Goal: Task Accomplishment & Management: Manage account settings

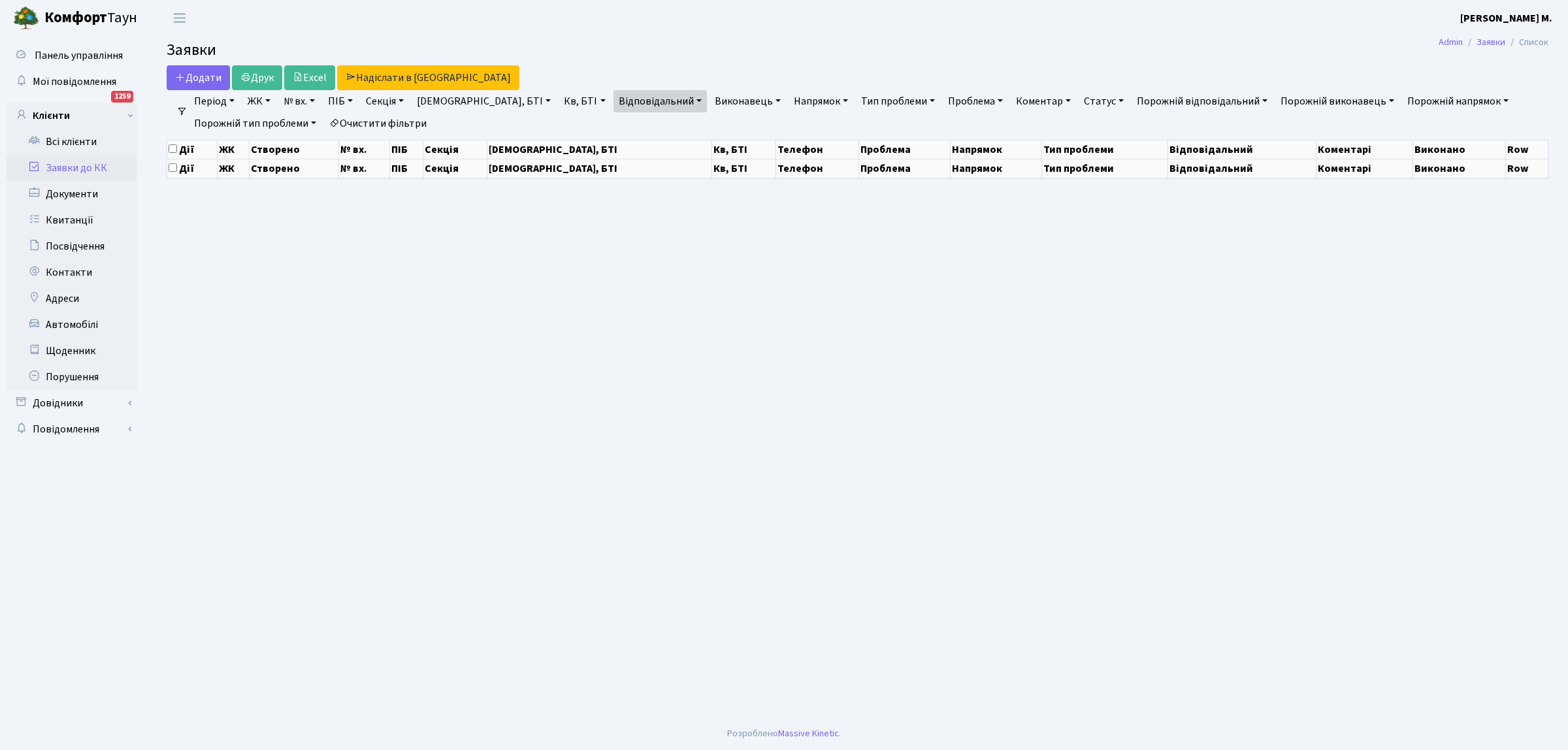
select select "25"
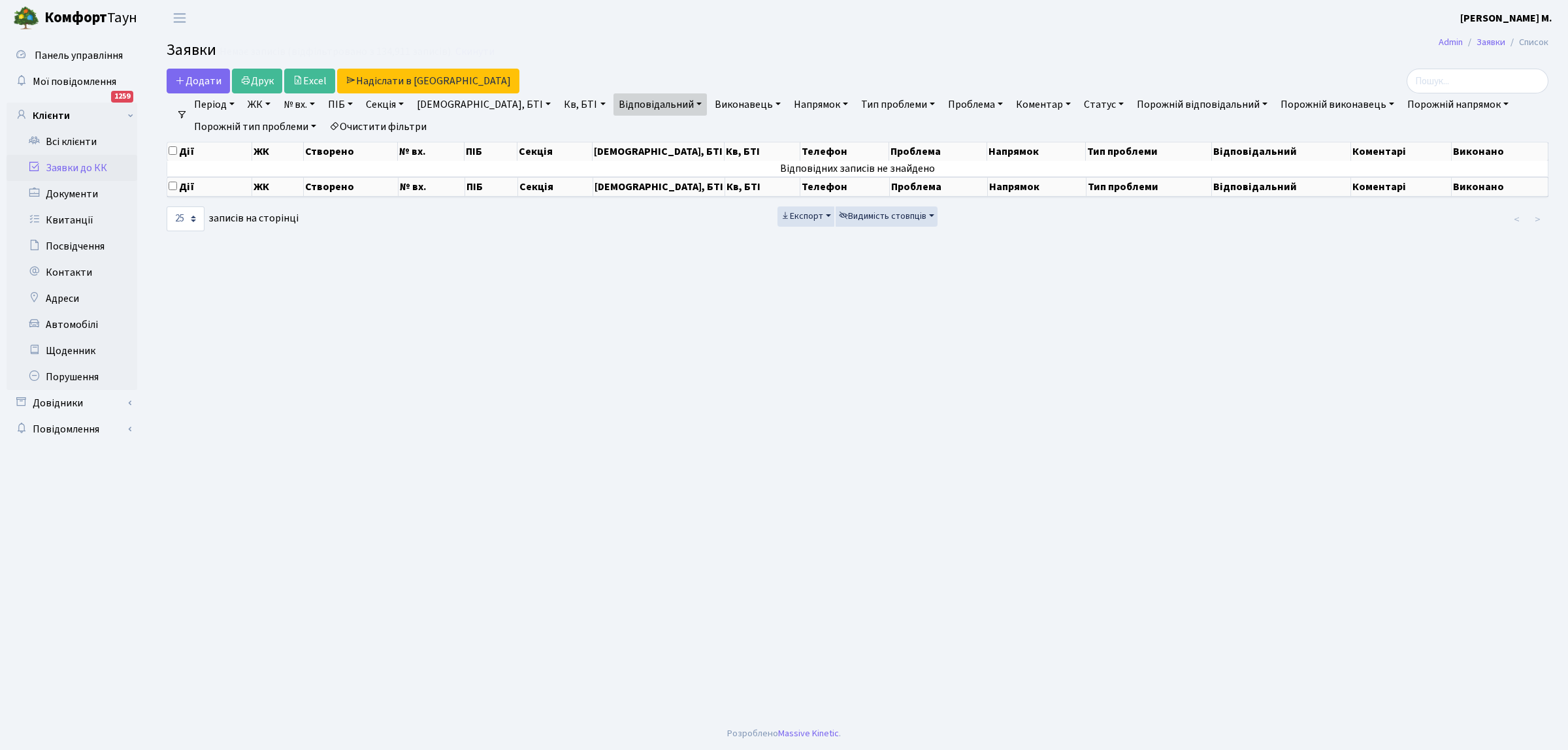
click at [82, 170] on link "Заявки до КК" at bounding box center [72, 168] width 131 height 26
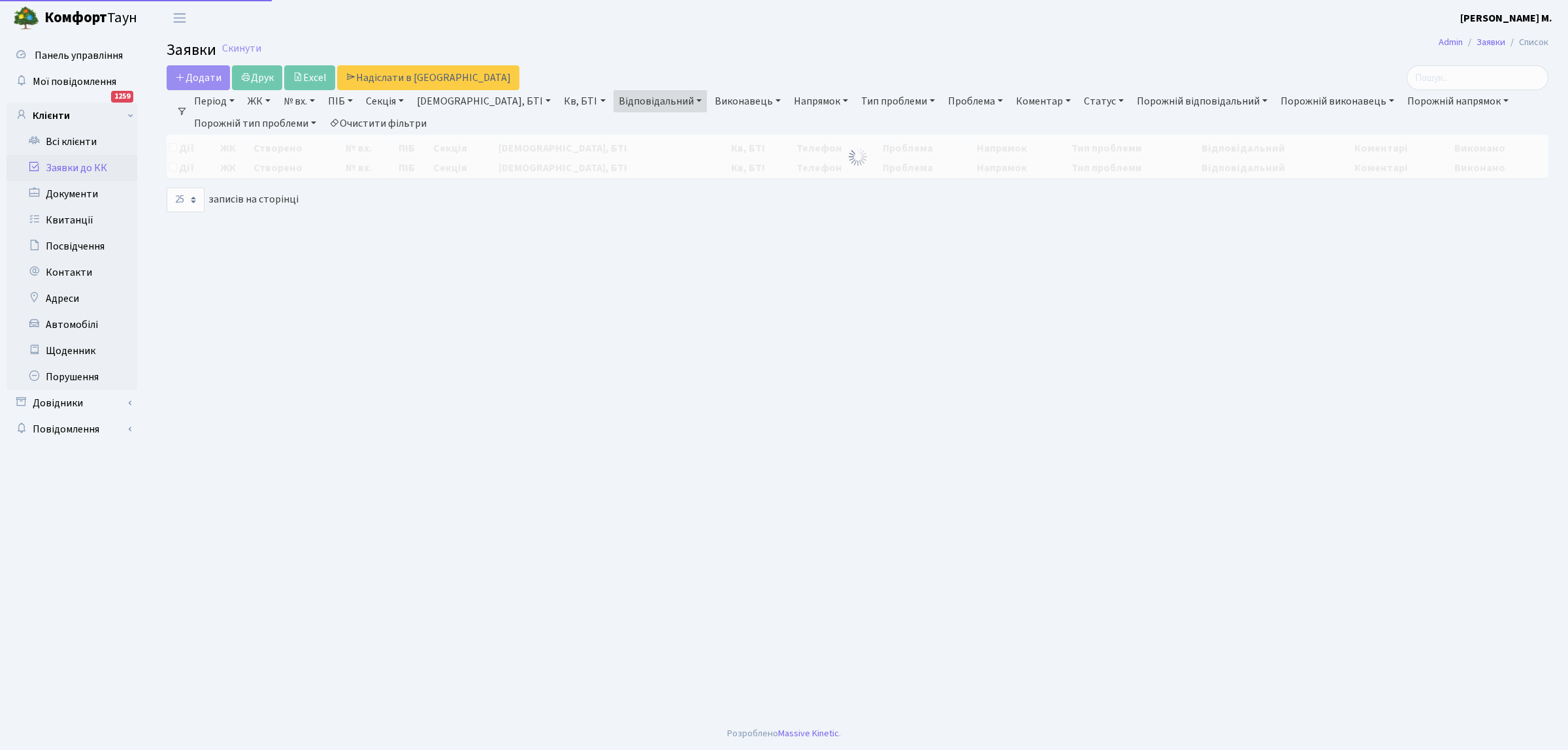
select select "25"
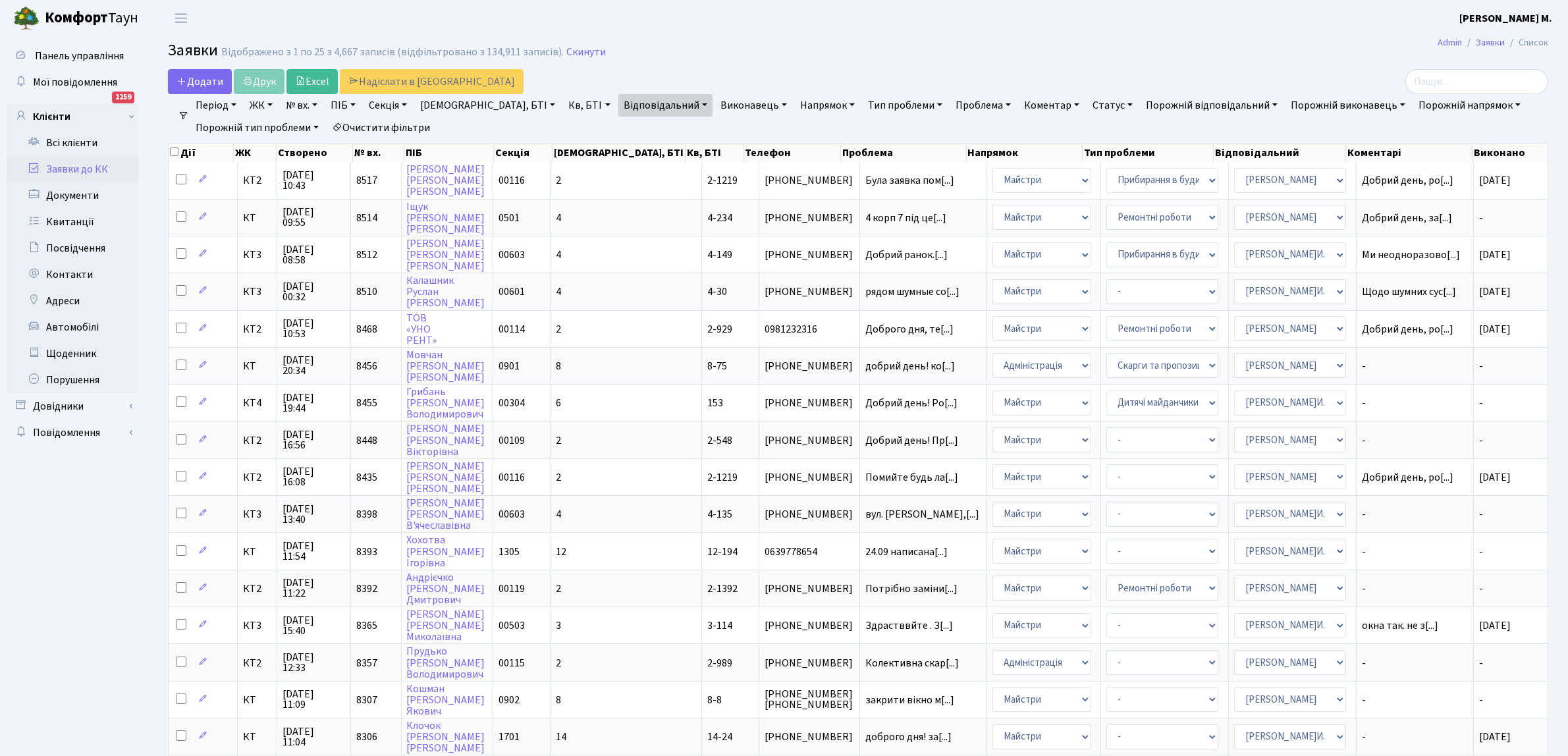
click at [618, 103] on link "Відповідальний" at bounding box center [665, 105] width 94 height 22
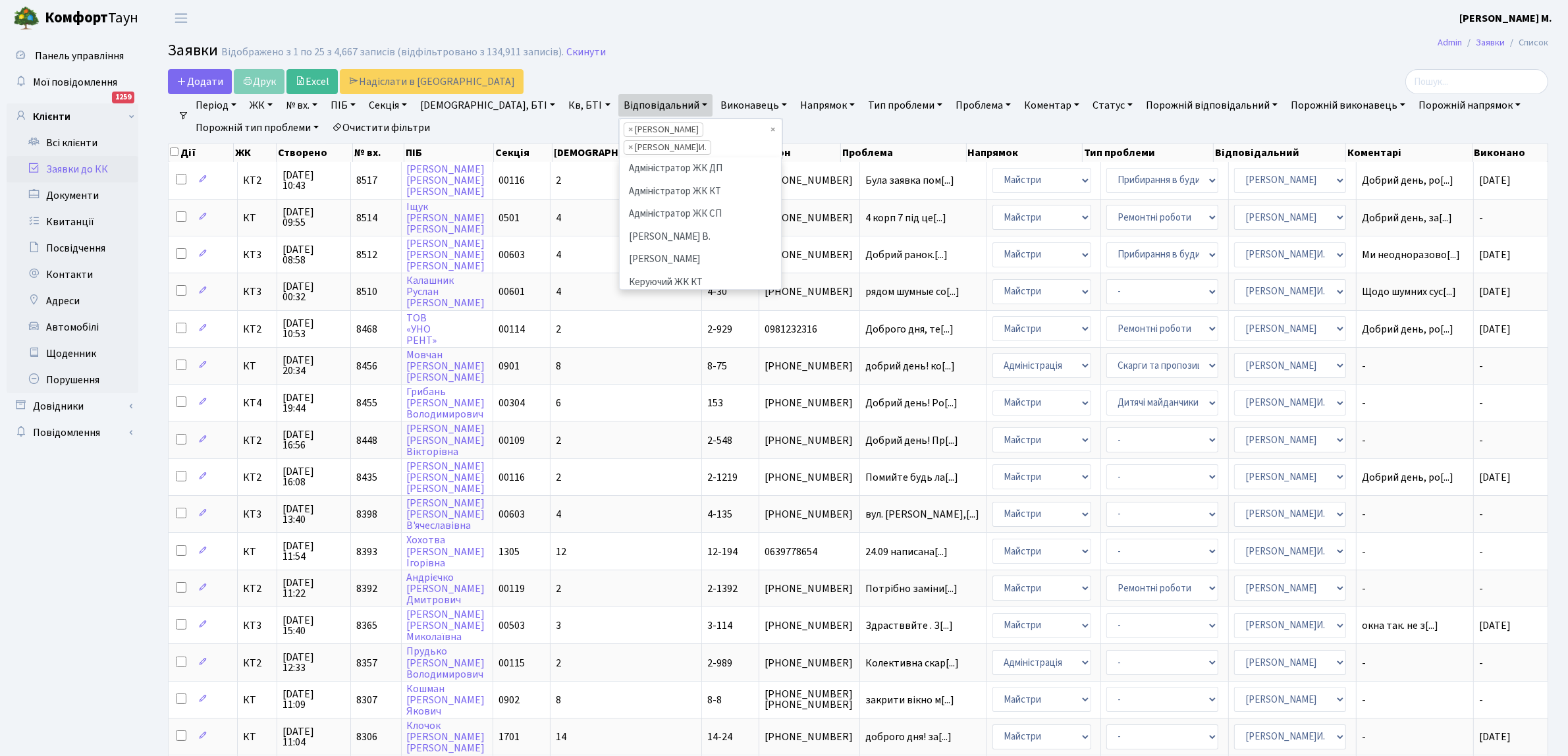
scroll to position [386, 0]
click at [621, 241] on li "[PERSON_NAME] [PERSON_NAME] Д." at bounding box center [700, 259] width 159 height 37
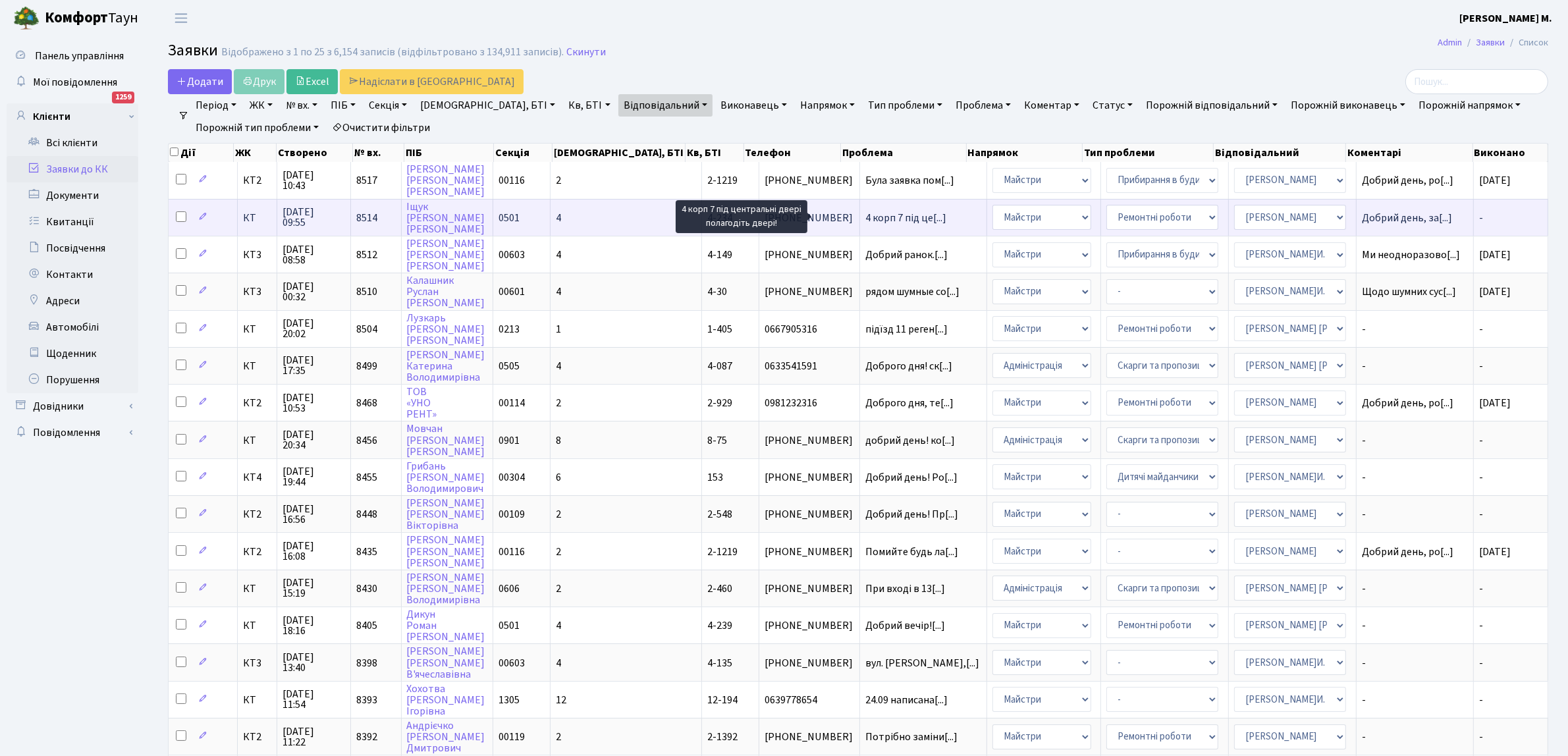
click at [865, 221] on span "4 корп 7 під це[...]" at bounding box center [906, 218] width 81 height 14
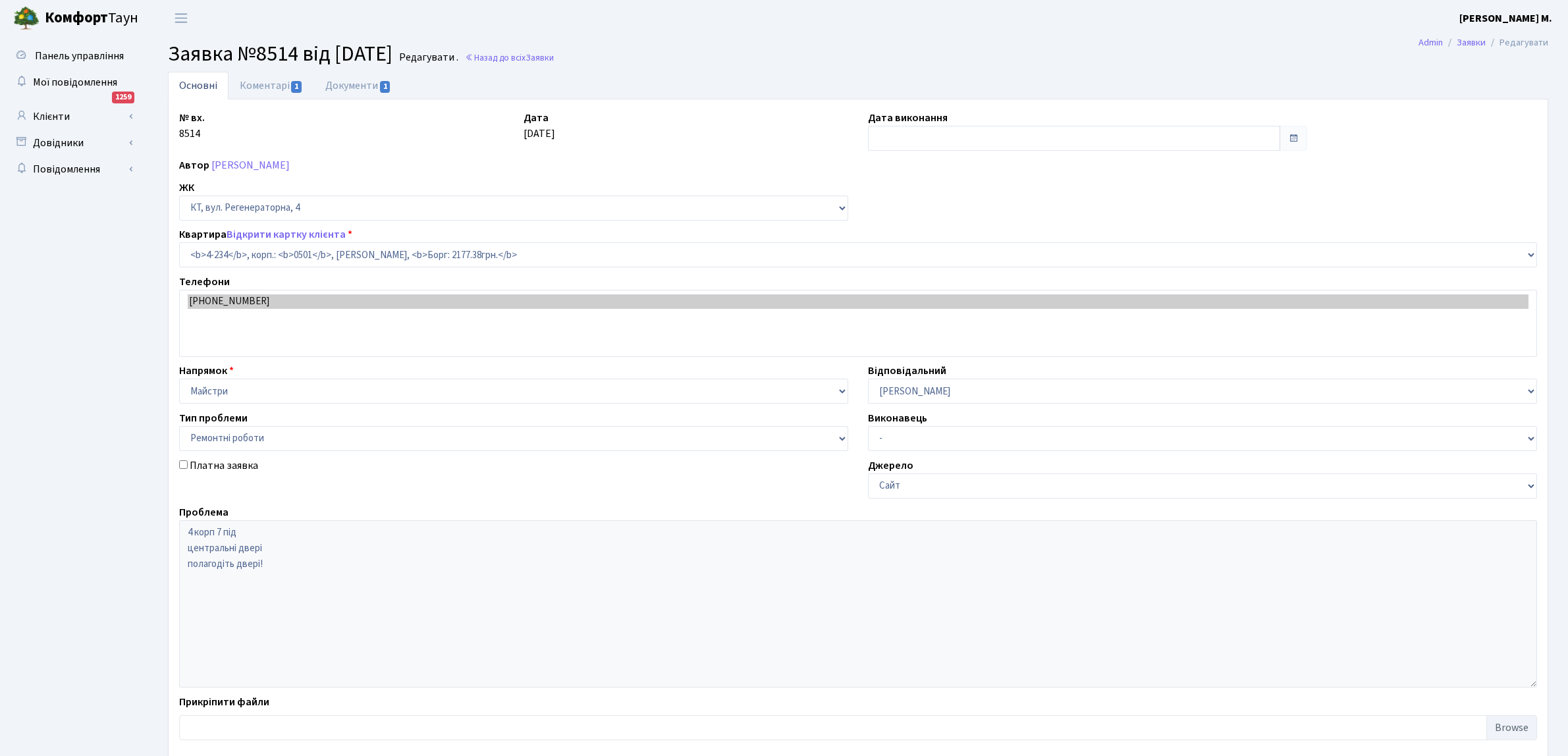
select select "1052"
select select "62"
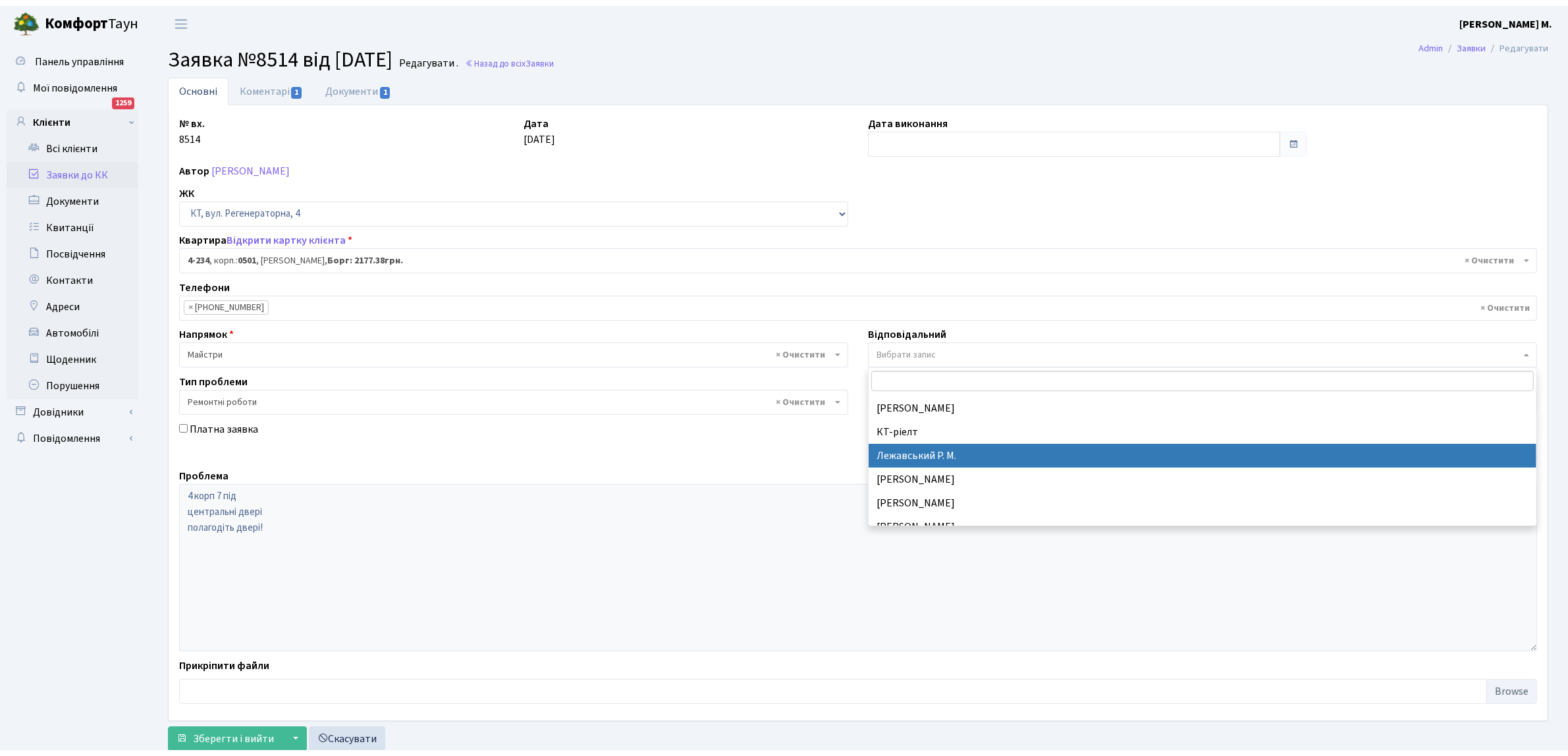
scroll to position [412, 0]
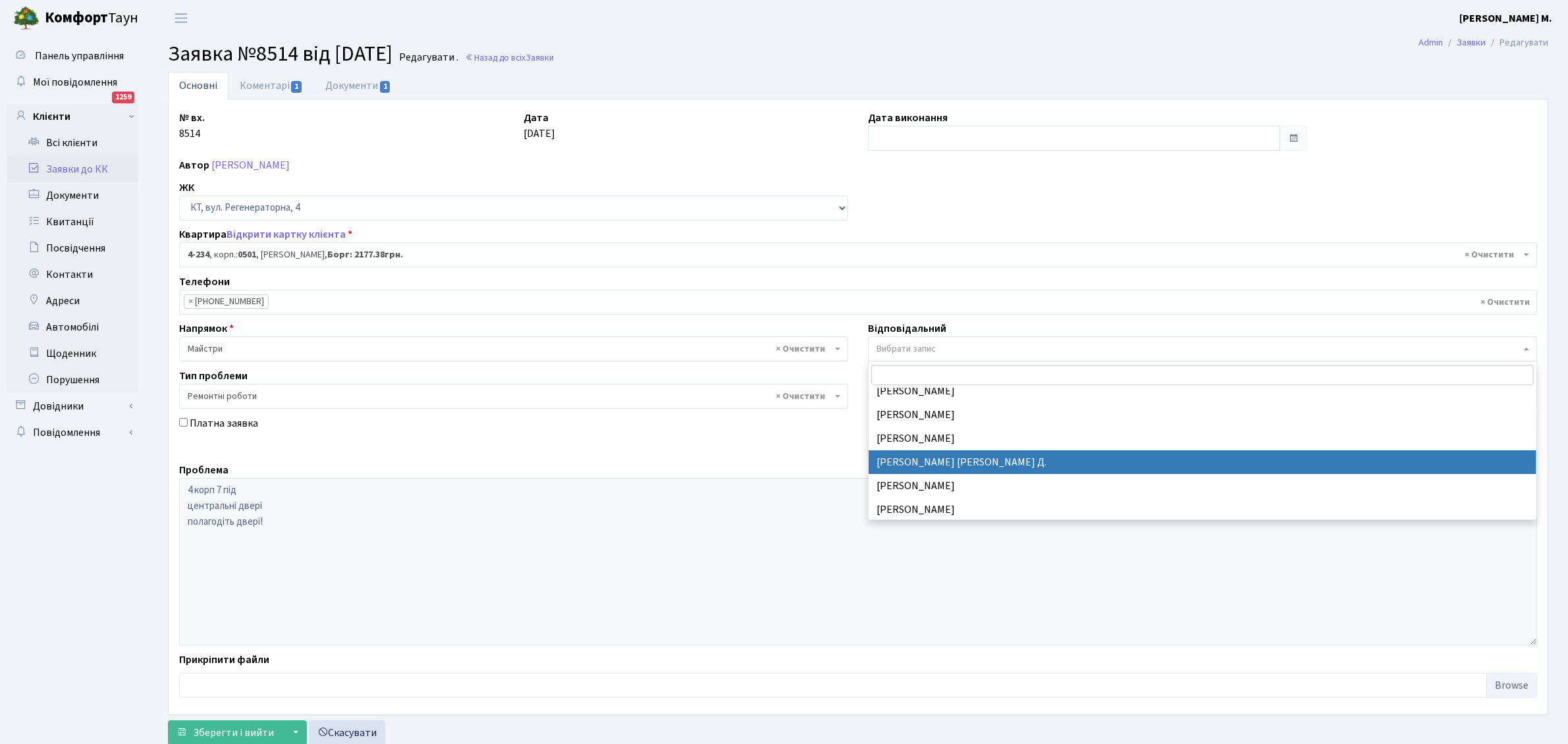
select select "62"
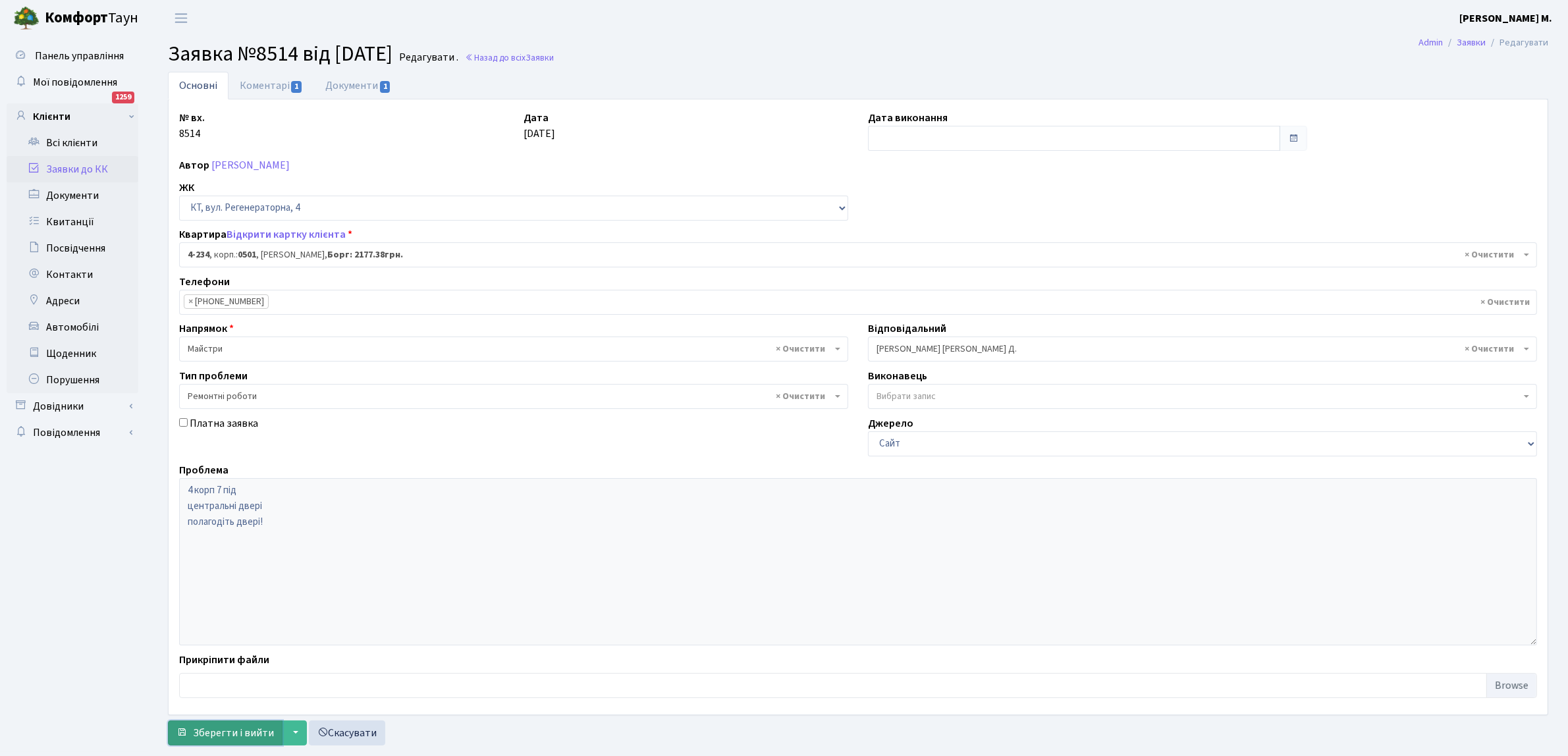
click at [252, 734] on span "Зберегти і вийти" at bounding box center [233, 733] width 81 height 14
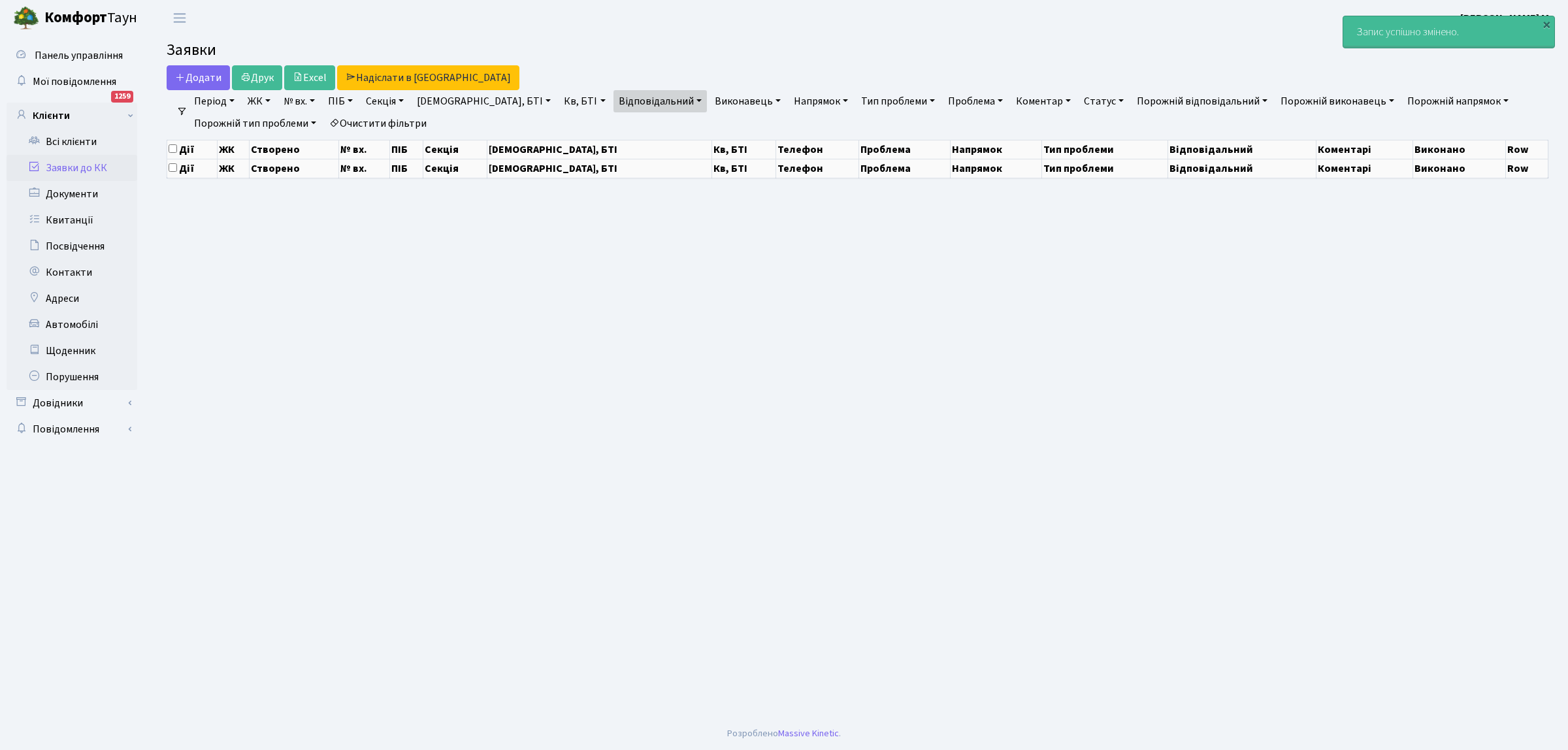
select select "25"
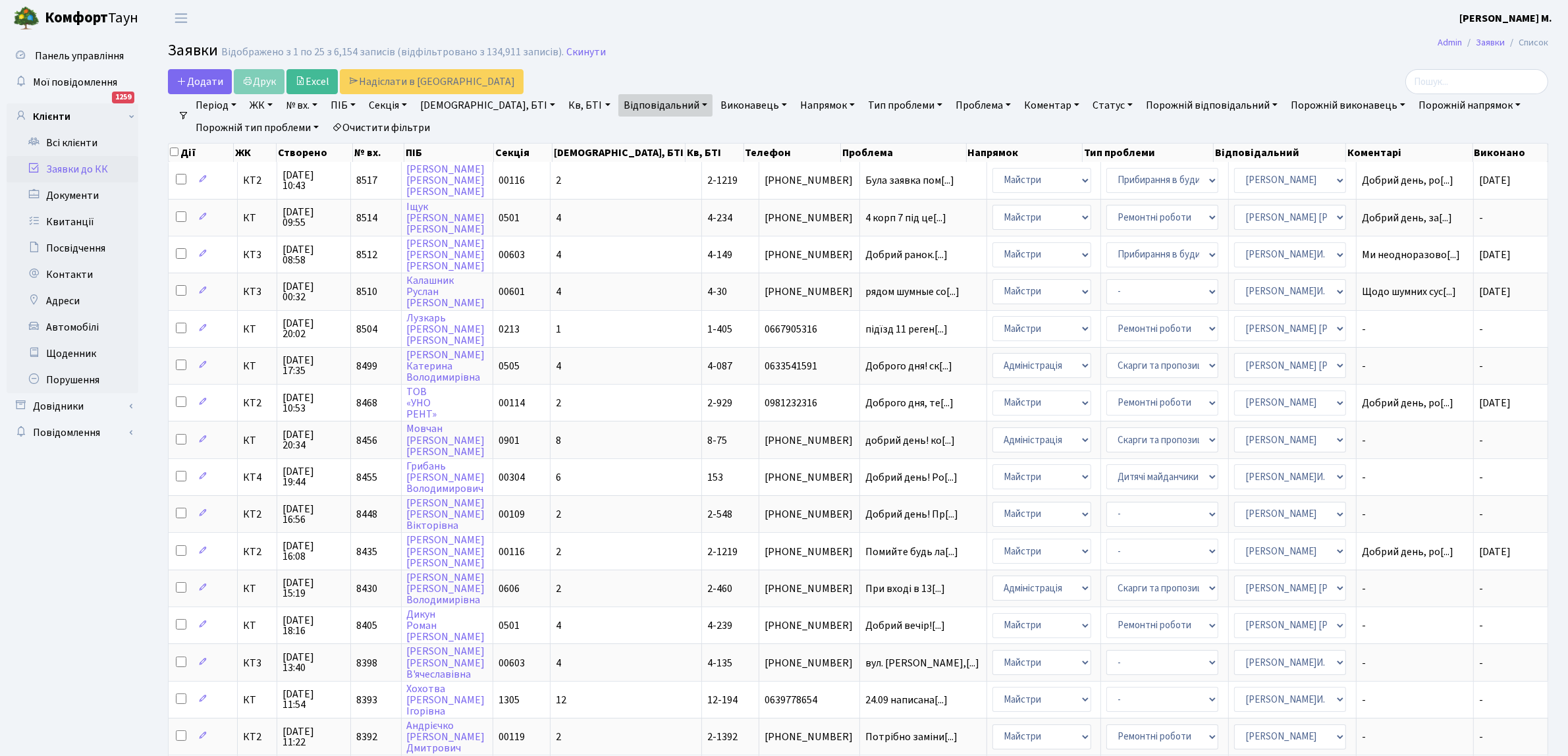
click at [621, 105] on link "Відповідальний" at bounding box center [665, 105] width 94 height 22
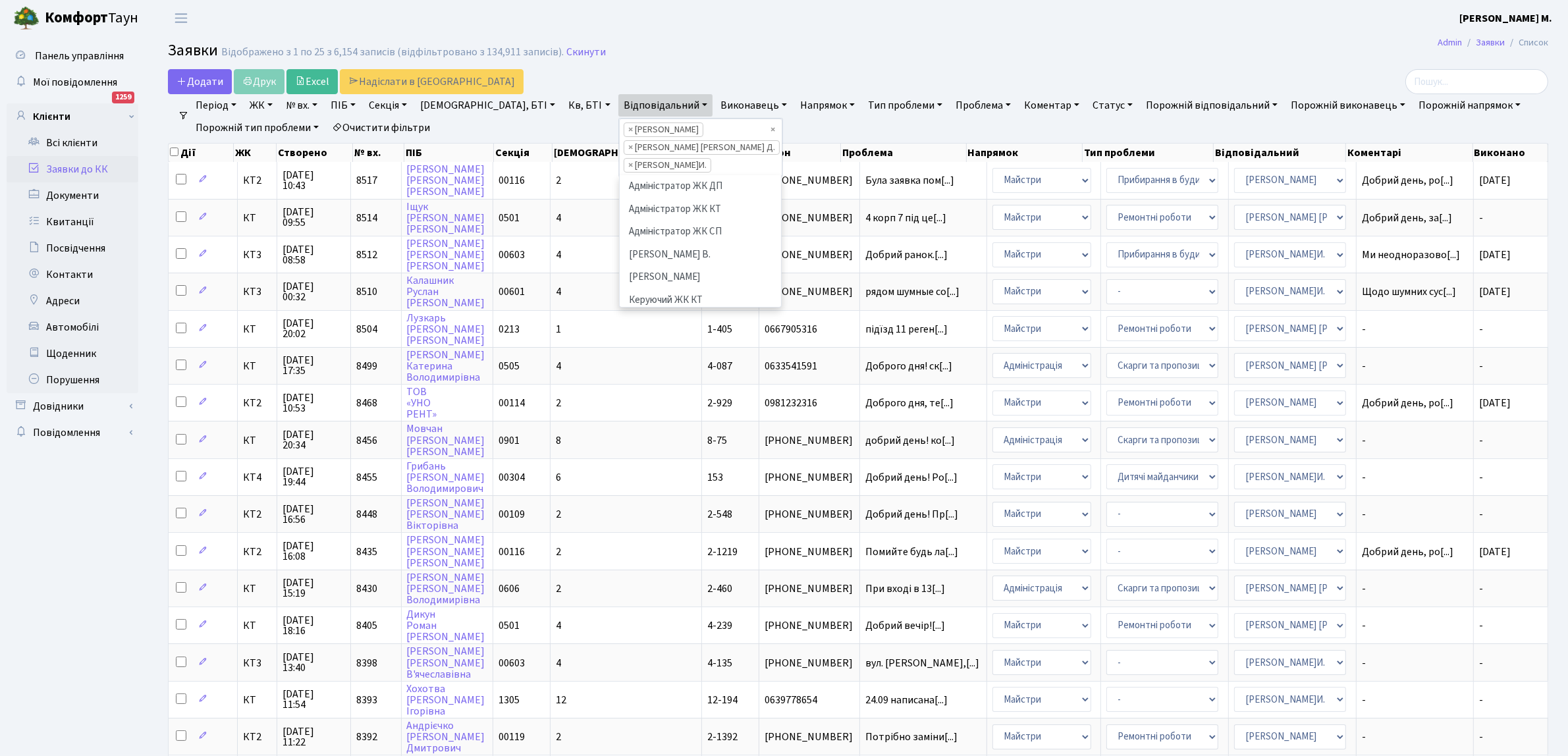
scroll to position [386, 0]
click at [623, 166] on li "× Шурубалко В.И." at bounding box center [667, 165] width 88 height 14
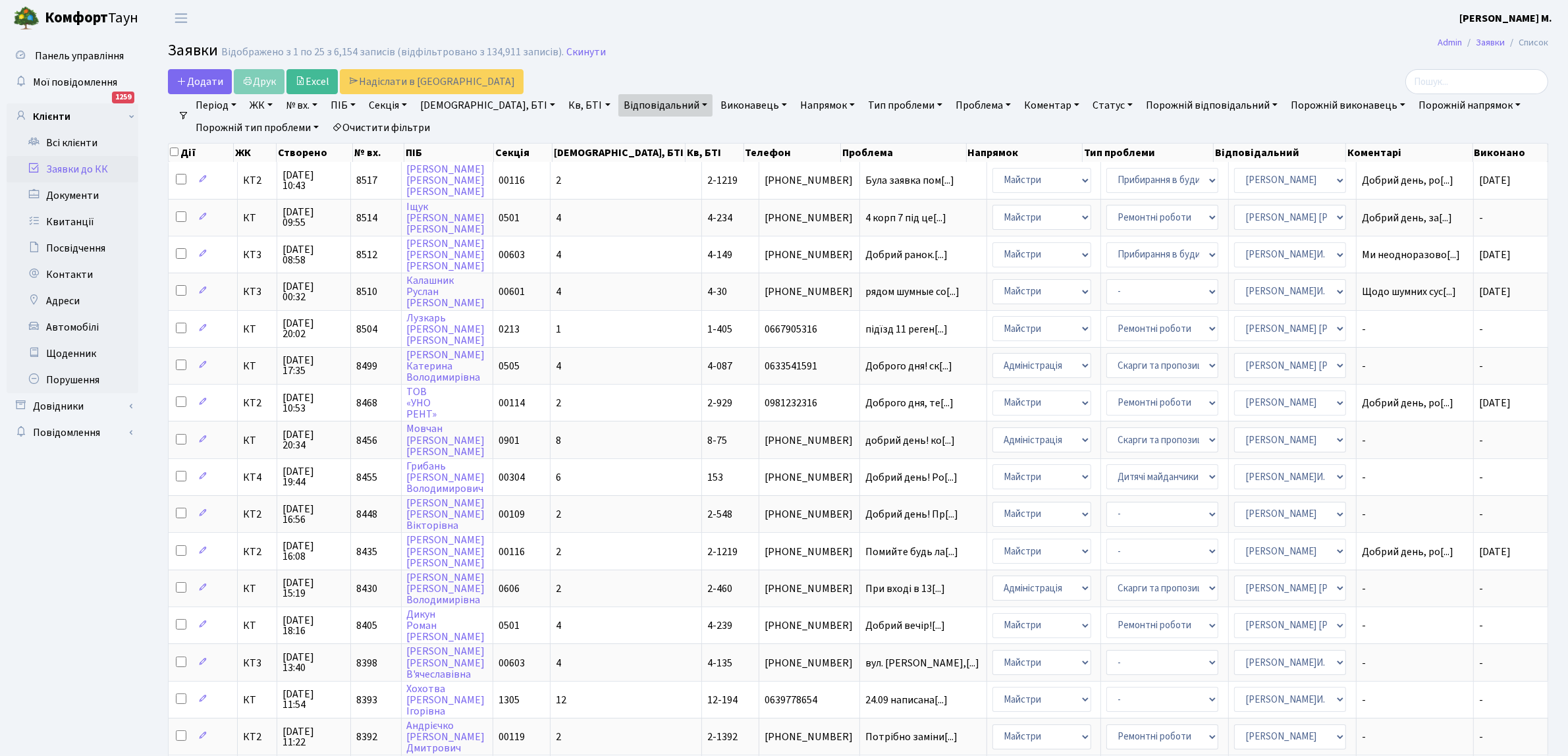
click at [623, 106] on link "Відповідальний" at bounding box center [665, 105] width 94 height 22
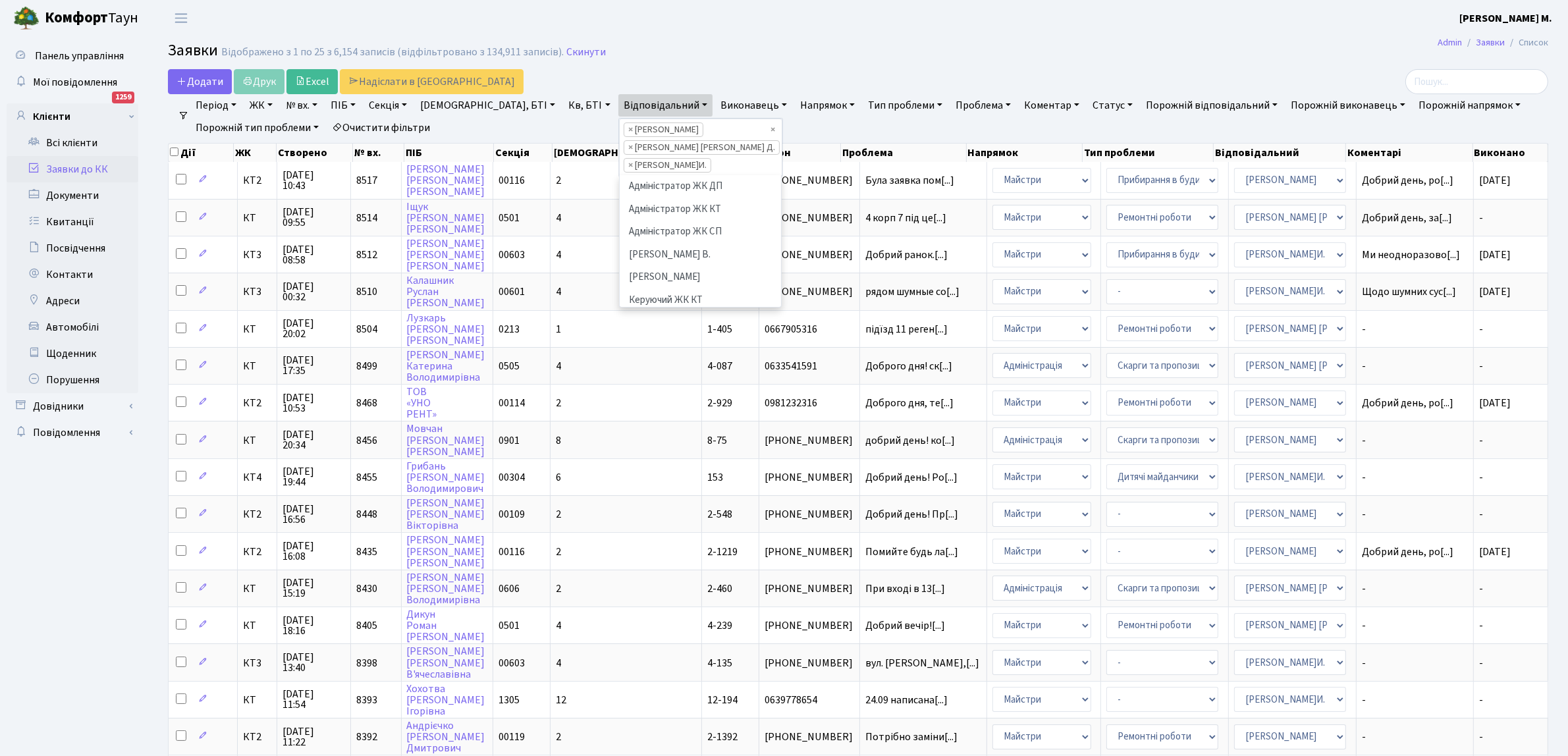
scroll to position [409, 0]
click at [623, 130] on li "× Навроцька Ю.В." at bounding box center [663, 130] width 80 height 14
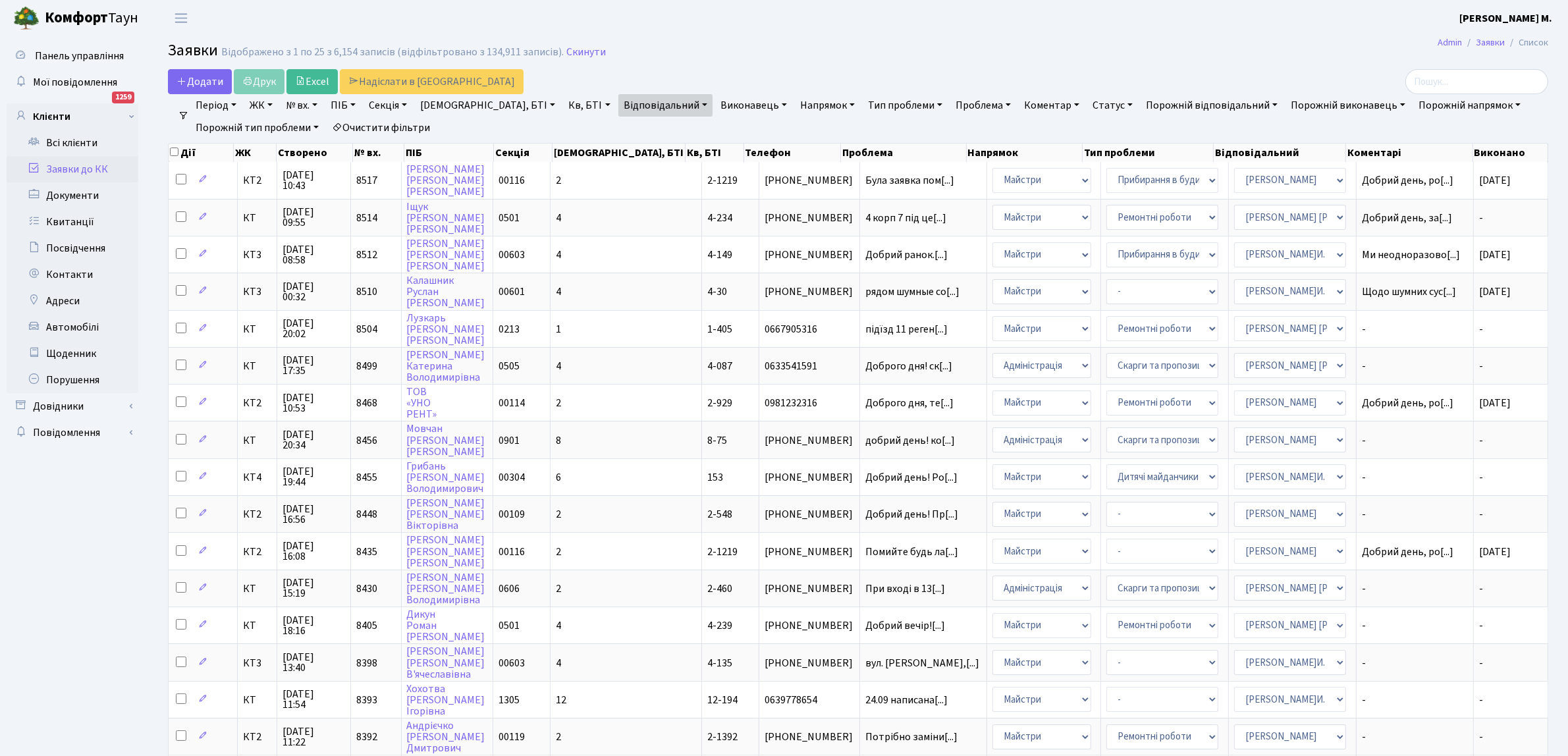
click at [618, 99] on link "Відповідальний" at bounding box center [665, 105] width 94 height 22
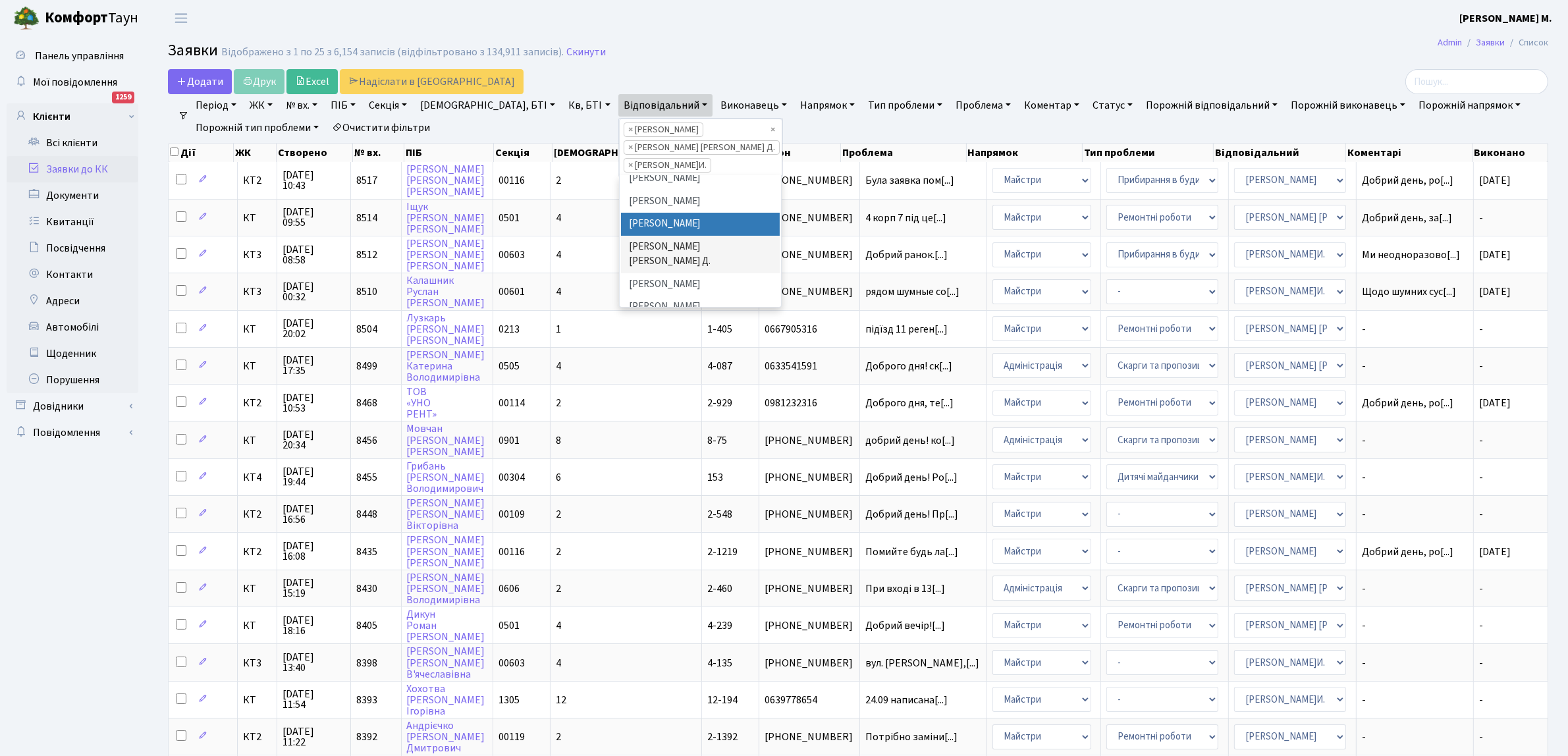
click at [623, 143] on li "× Огеренко В. Д." at bounding box center [701, 148] width 156 height 14
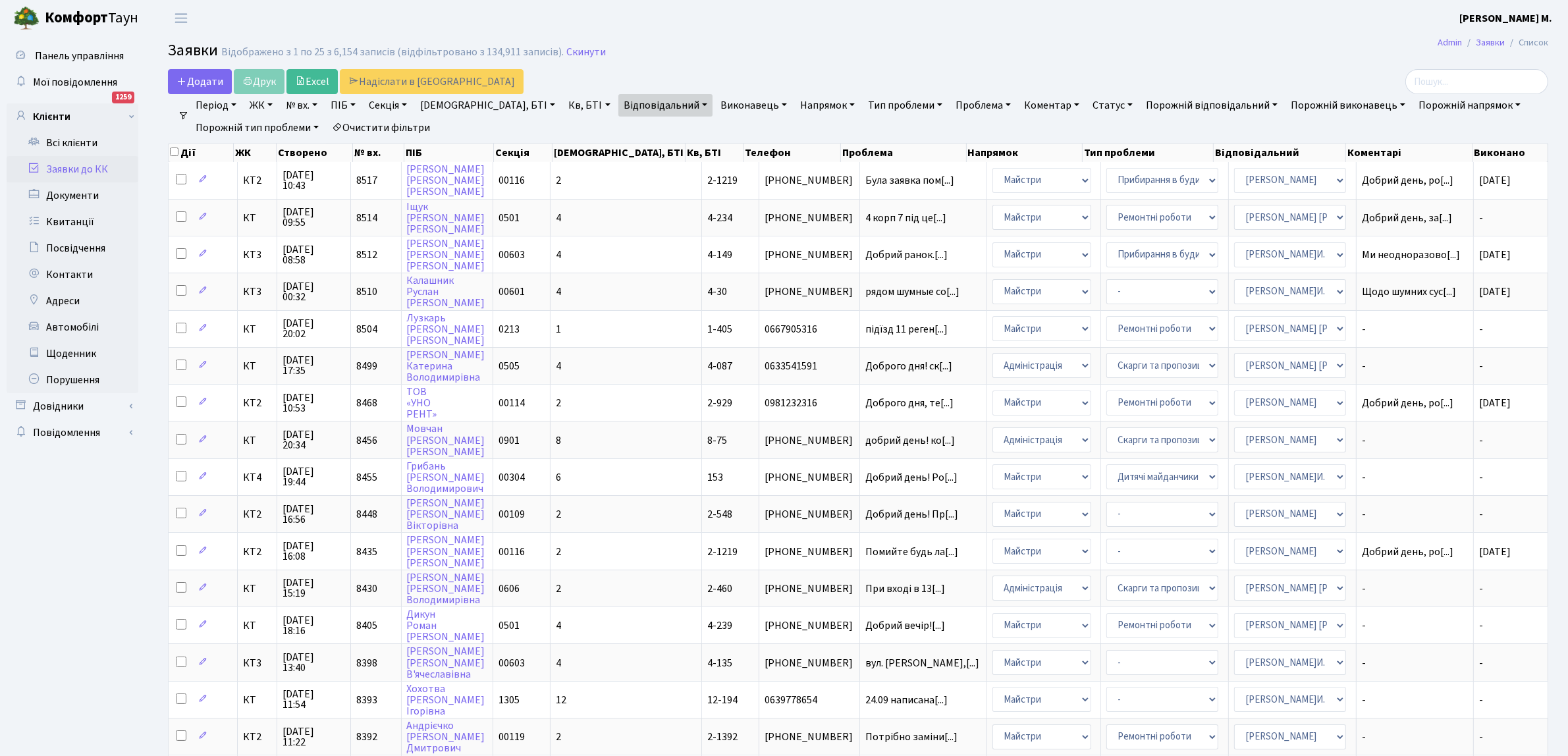
click at [618, 107] on link "Відповідальний" at bounding box center [665, 105] width 94 height 22
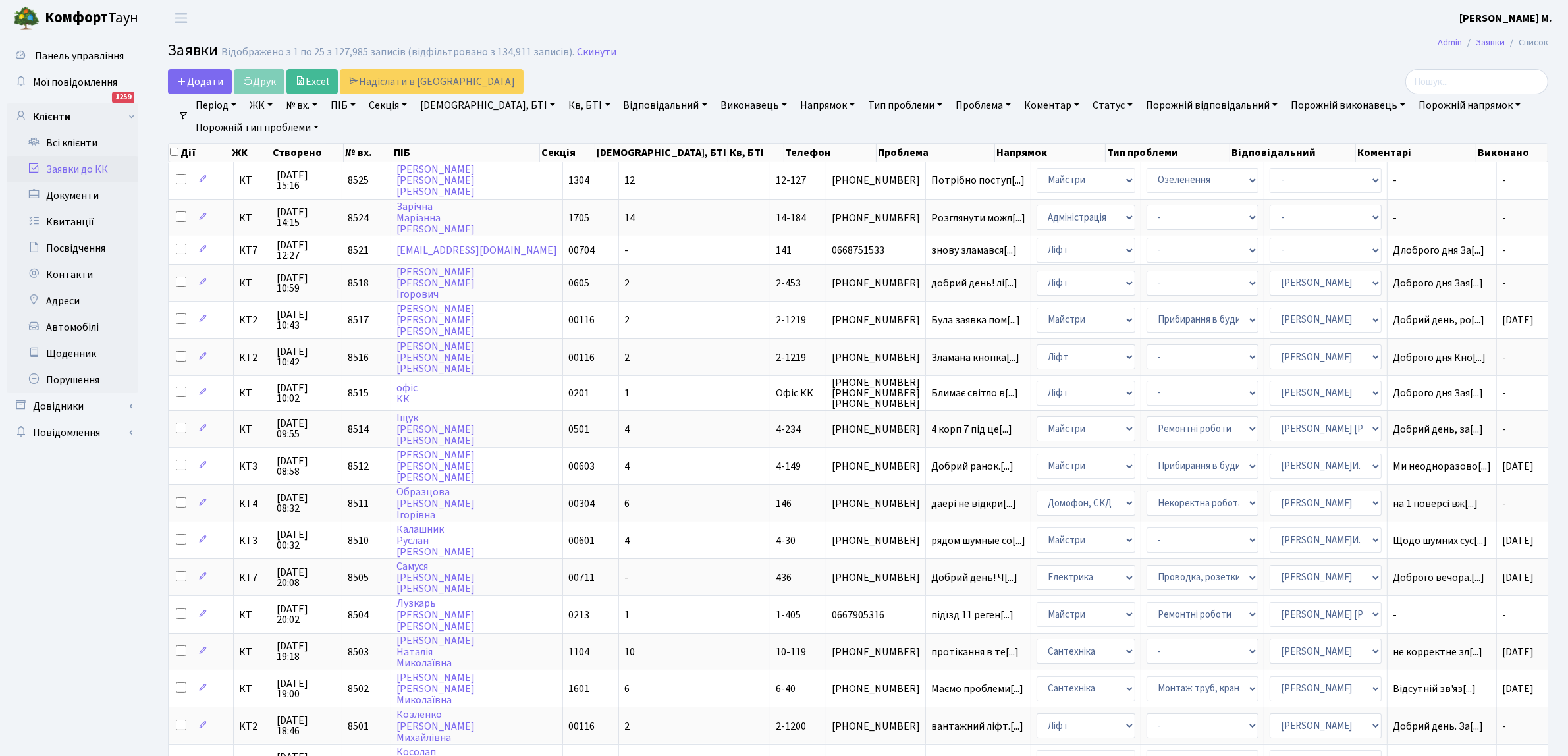
click at [618, 106] on link "Відповідальний" at bounding box center [665, 105] width 94 height 22
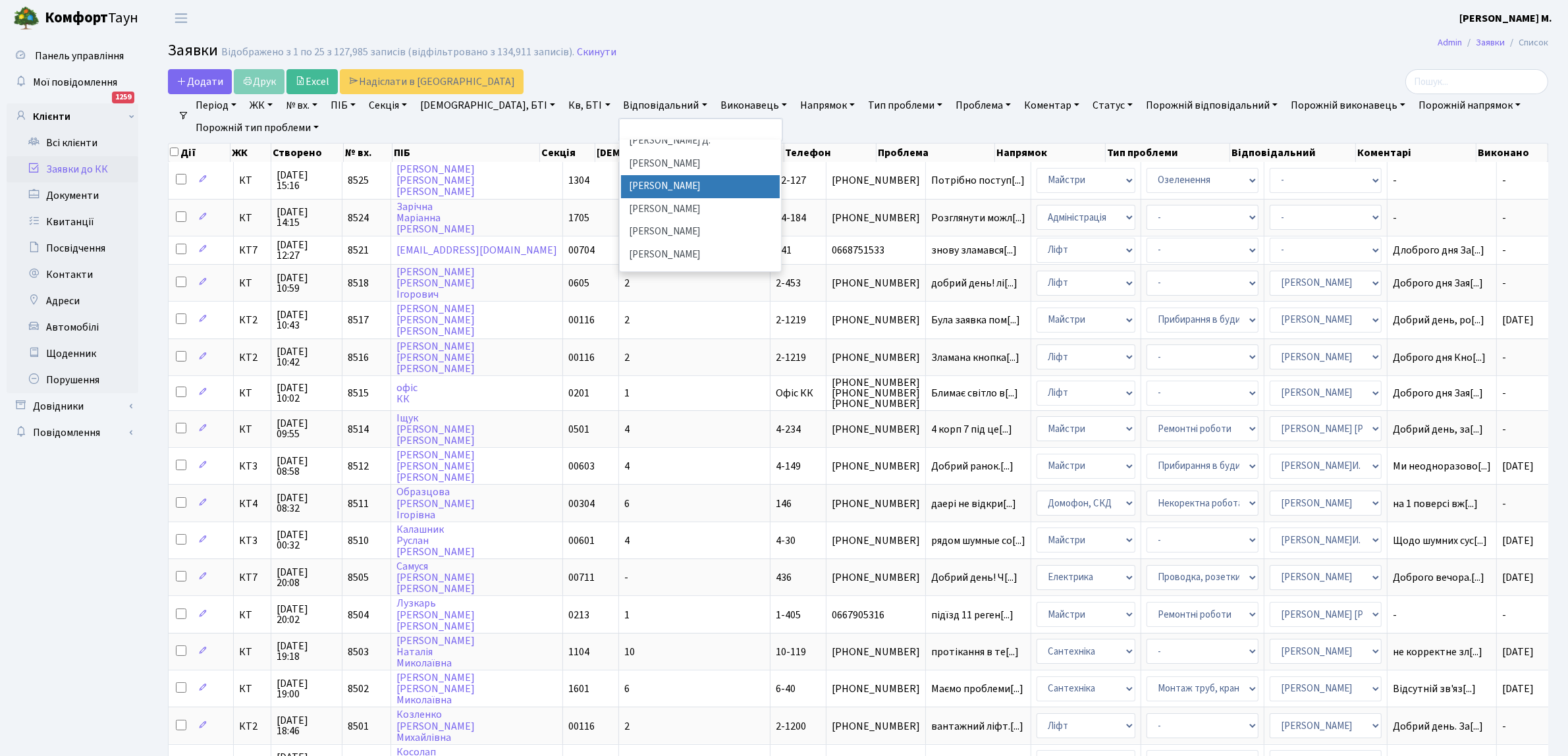
scroll to position [595, 0]
click at [621, 279] on li "[PERSON_NAME]И." at bounding box center [700, 290] width 159 height 23
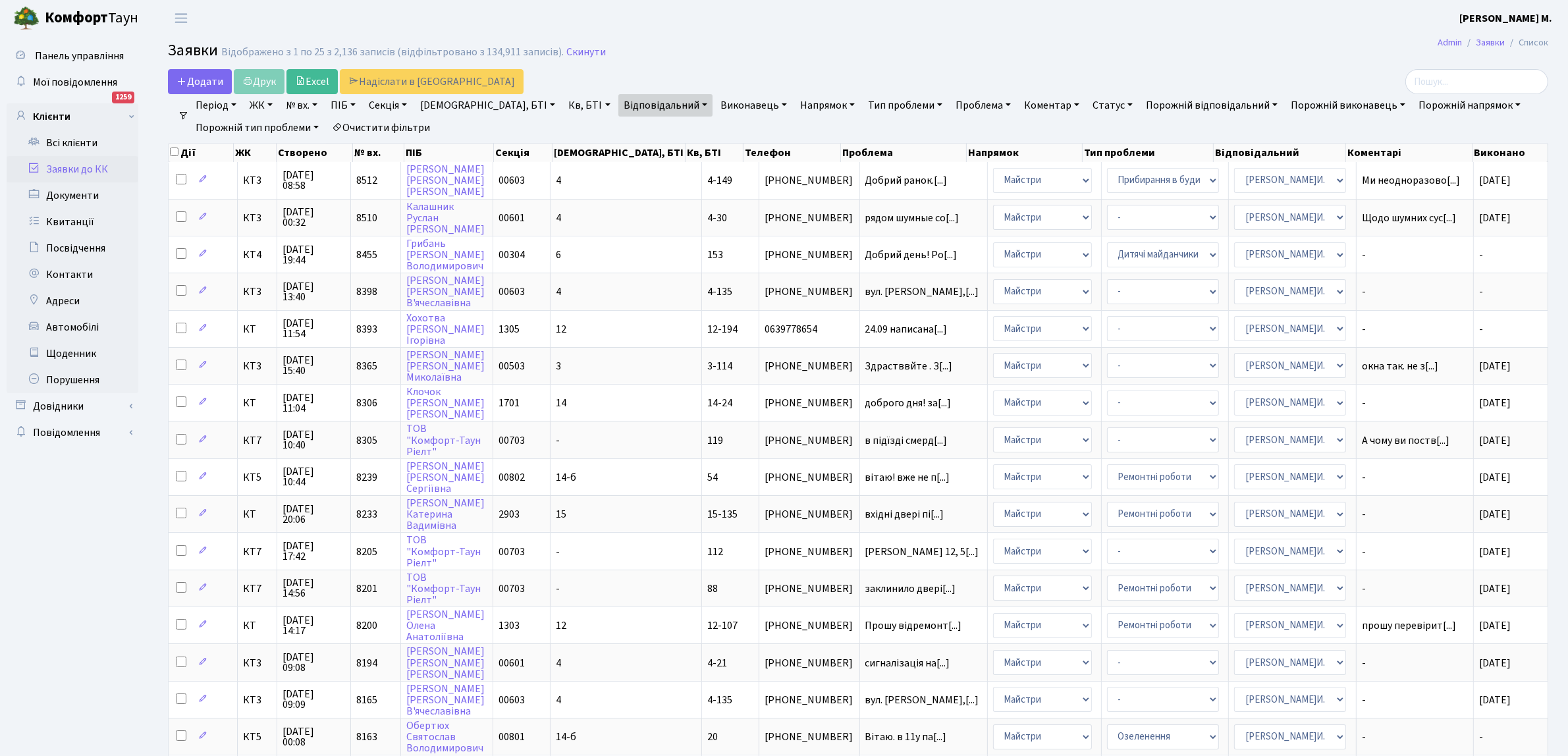
click at [623, 102] on link "Відповідальний" at bounding box center [665, 105] width 94 height 22
